Goal: Information Seeking & Learning: Find specific fact

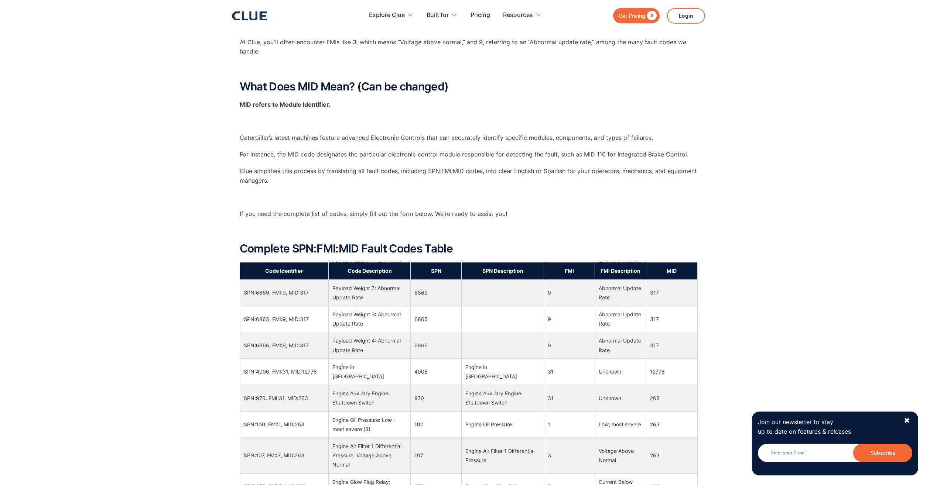
scroll to position [148, 0]
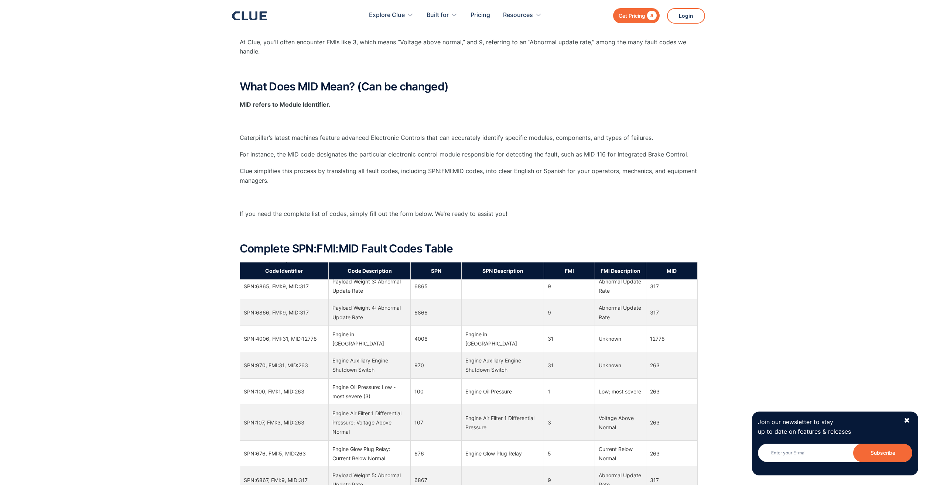
drag, startPoint x: 373, startPoint y: 323, endPoint x: 638, endPoint y: 207, distance: 289.7
click at [638, 207] on div "What Does SPN Mean? (Can be changed) SPN refers to Suspect Parameter Numbers. ‍…" at bounding box center [469, 55] width 458 height 414
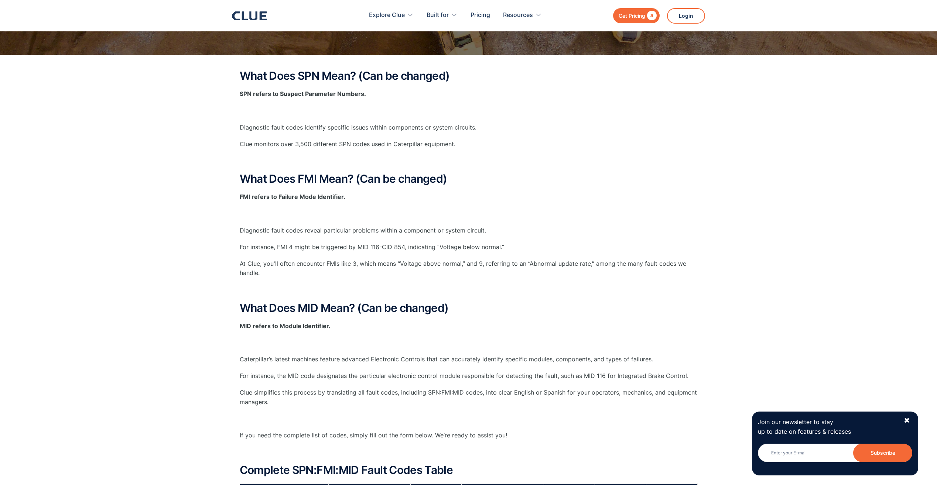
scroll to position [0, 0]
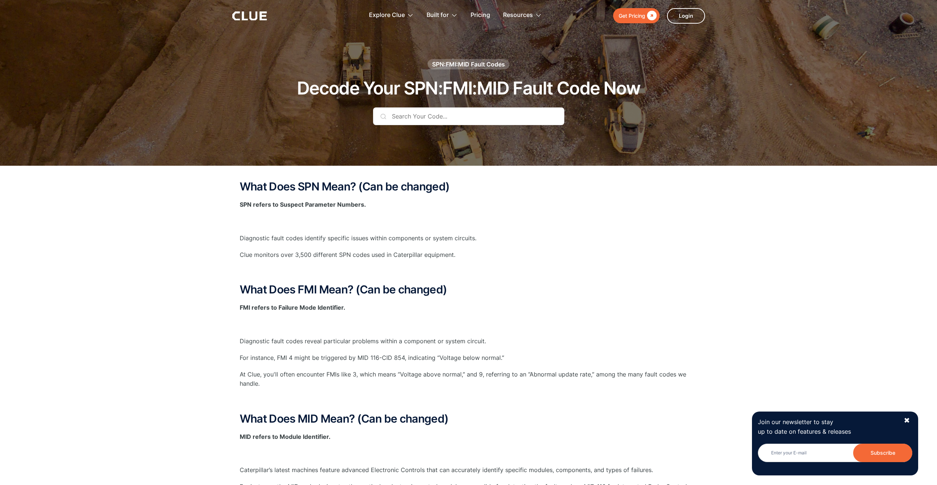
click at [471, 116] on input "text" at bounding box center [468, 117] width 191 height 18
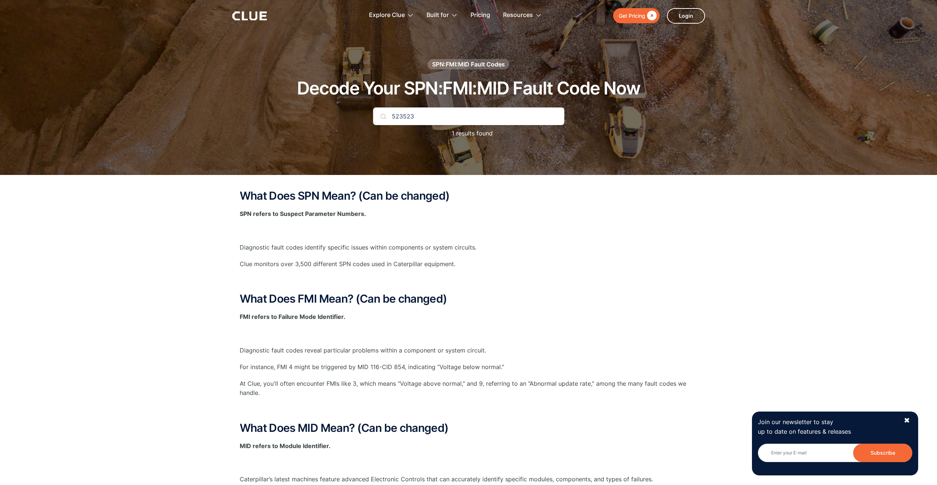
type input "523523"
click at [907, 419] on div "✖" at bounding box center [907, 420] width 6 height 9
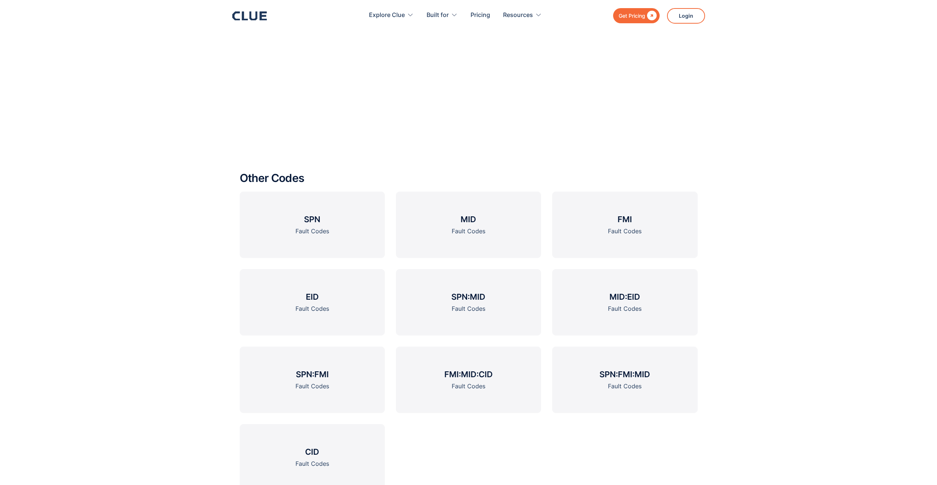
scroll to position [1367, 0]
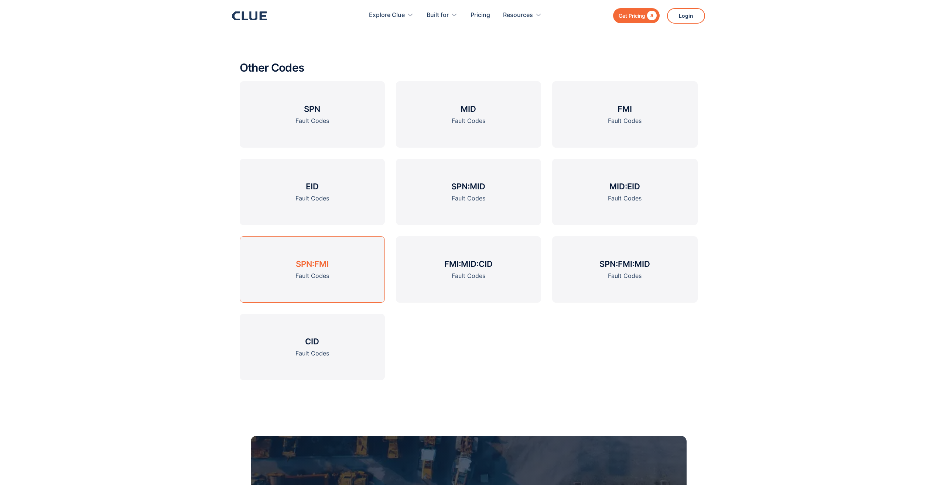
click at [327, 262] on h3 "SPN:FMI" at bounding box center [312, 264] width 33 height 11
